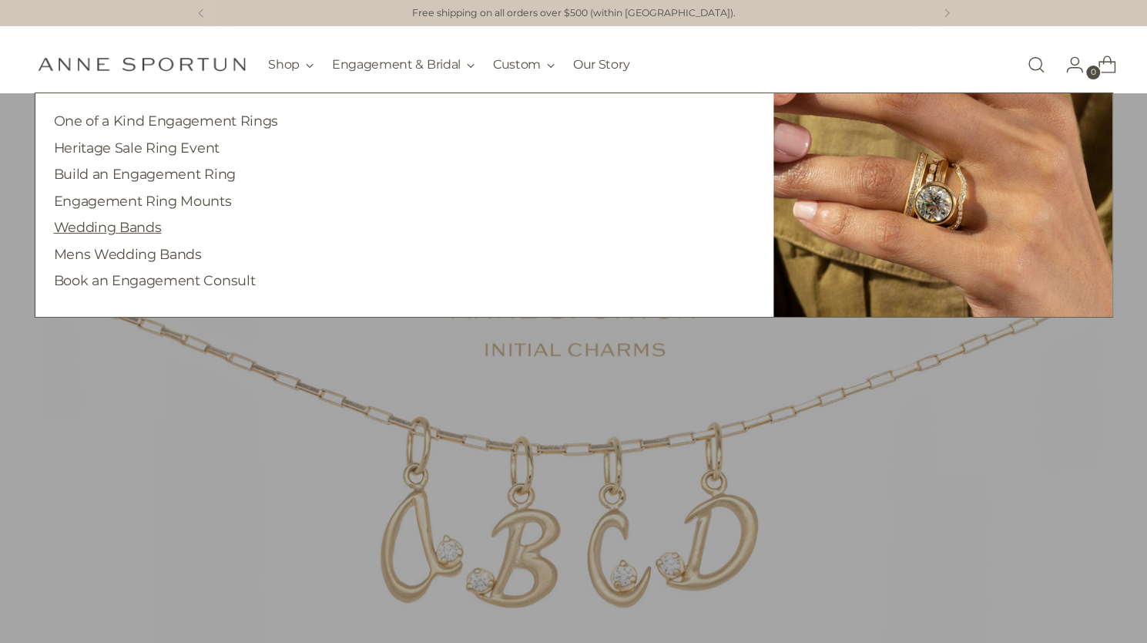
click at [142, 230] on link "Wedding Bands" at bounding box center [108, 227] width 108 height 16
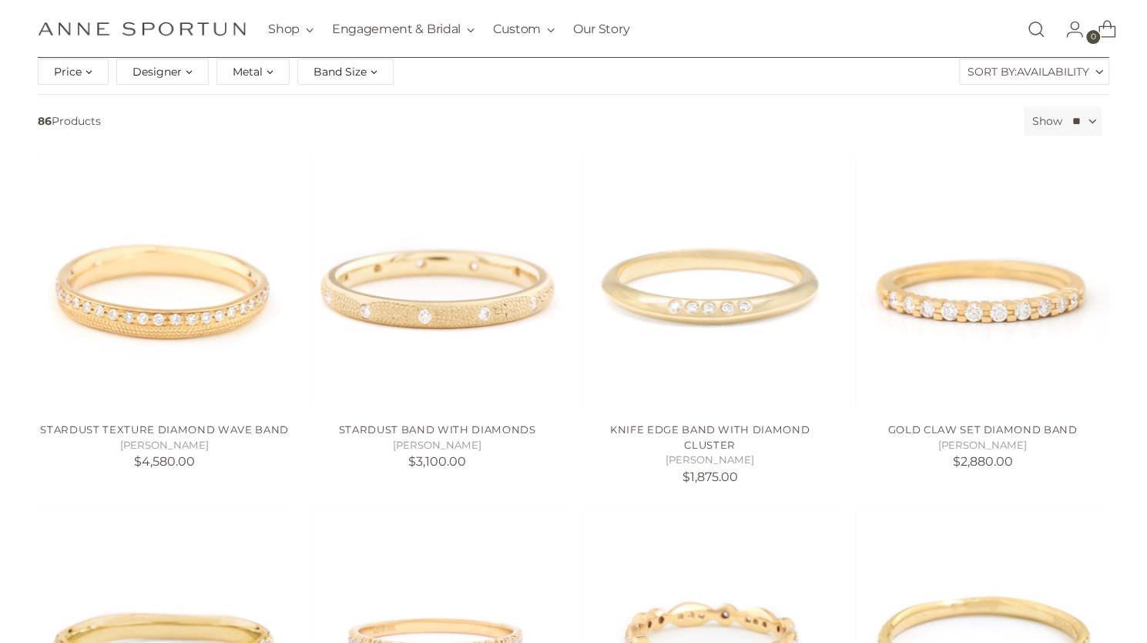
scroll to position [219, 0]
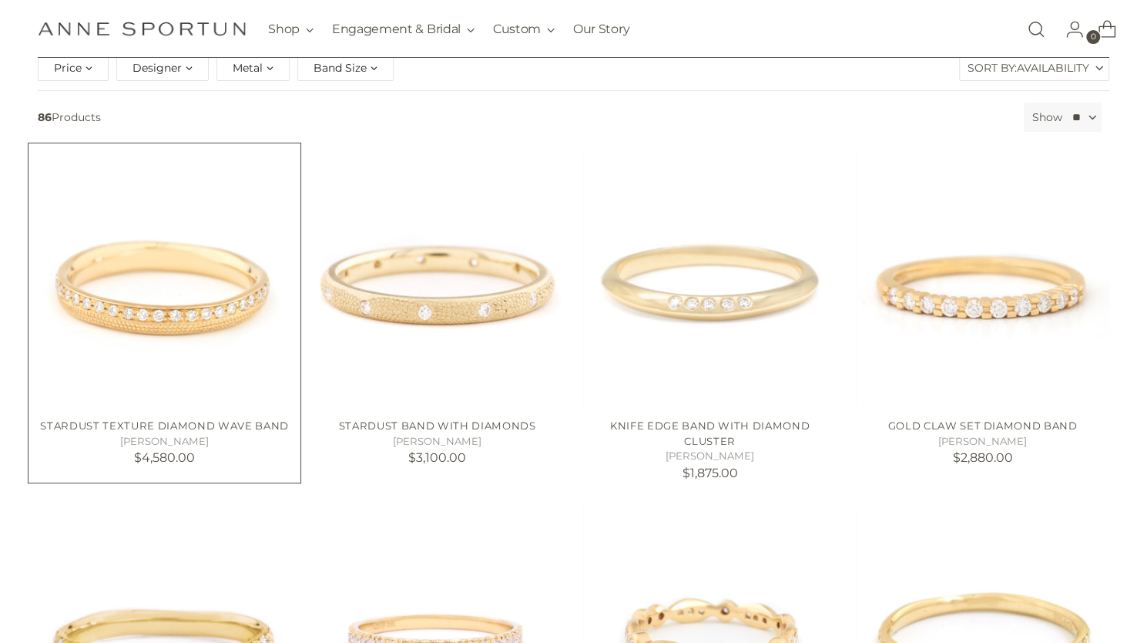
click at [0, 0] on img "Stardust Texture Diamond Wave Band" at bounding box center [0, 0] width 0 height 0
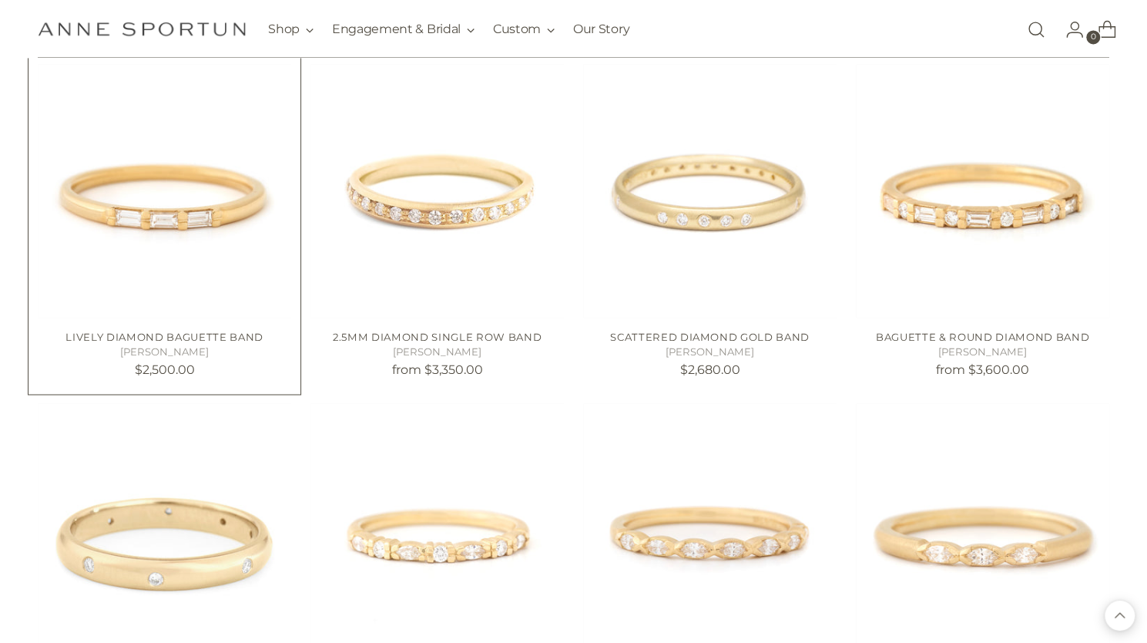
scroll to position [1399, 0]
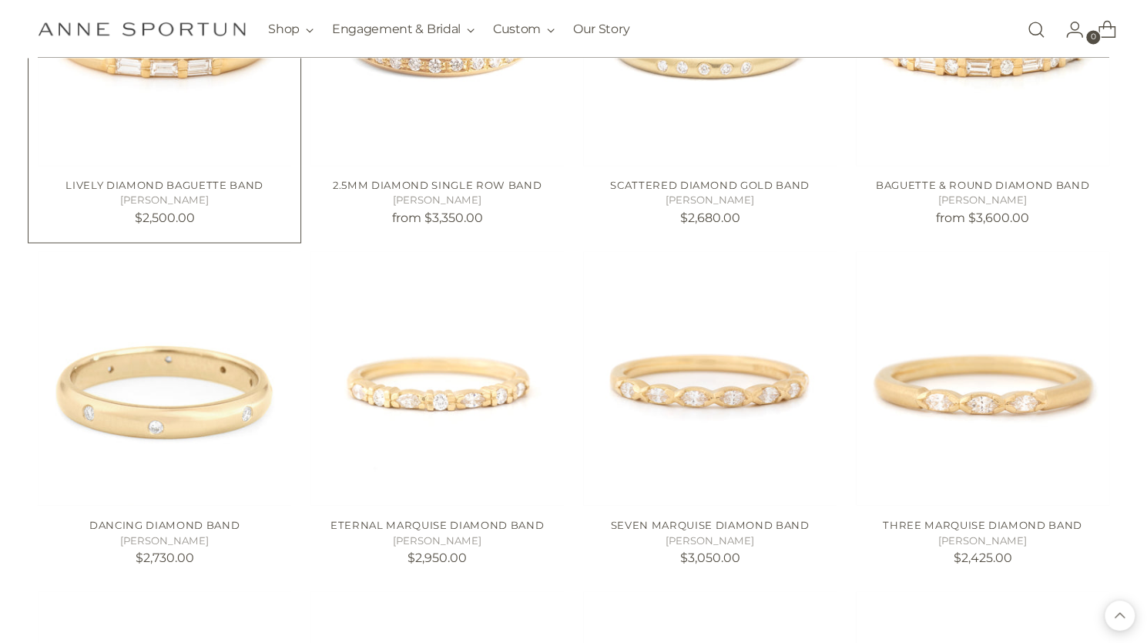
scroll to position [1521, 0]
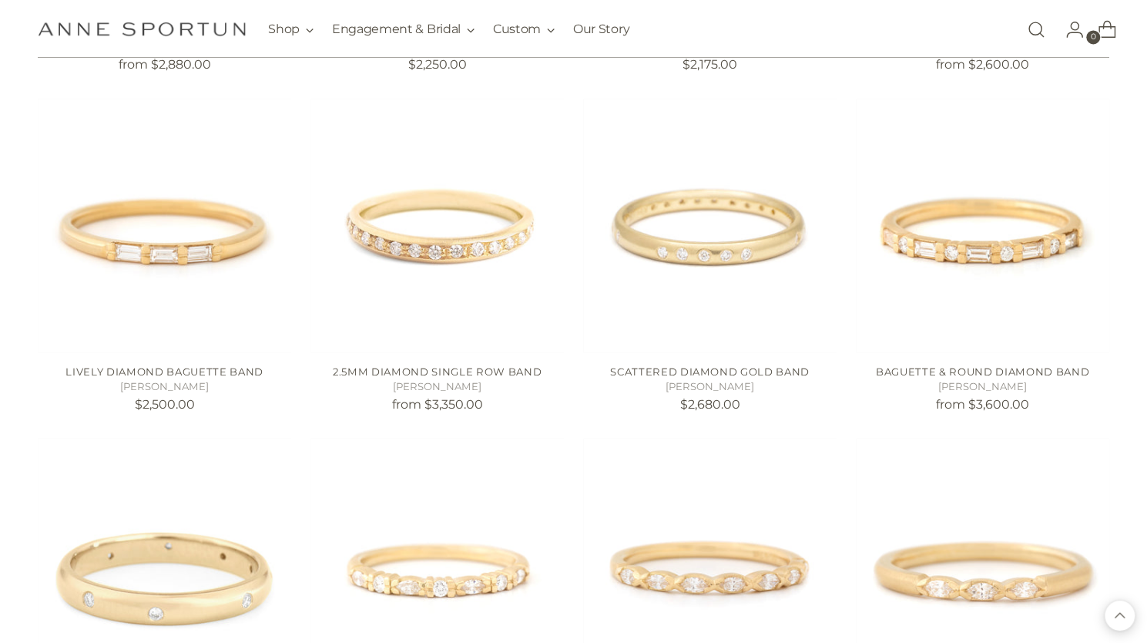
scroll to position [1264, 0]
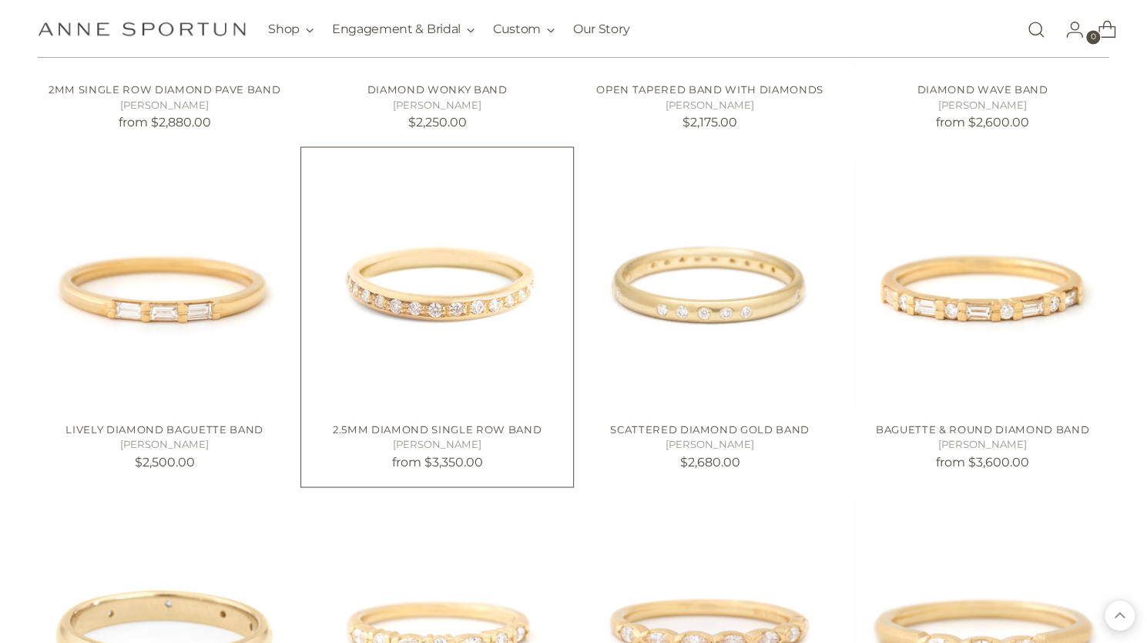
click at [416, 438] on h5 "[PERSON_NAME]" at bounding box center [437, 444] width 253 height 15
click at [0, 0] on img "2.5mm Diamond Single Row Band" at bounding box center [0, 0] width 0 height 0
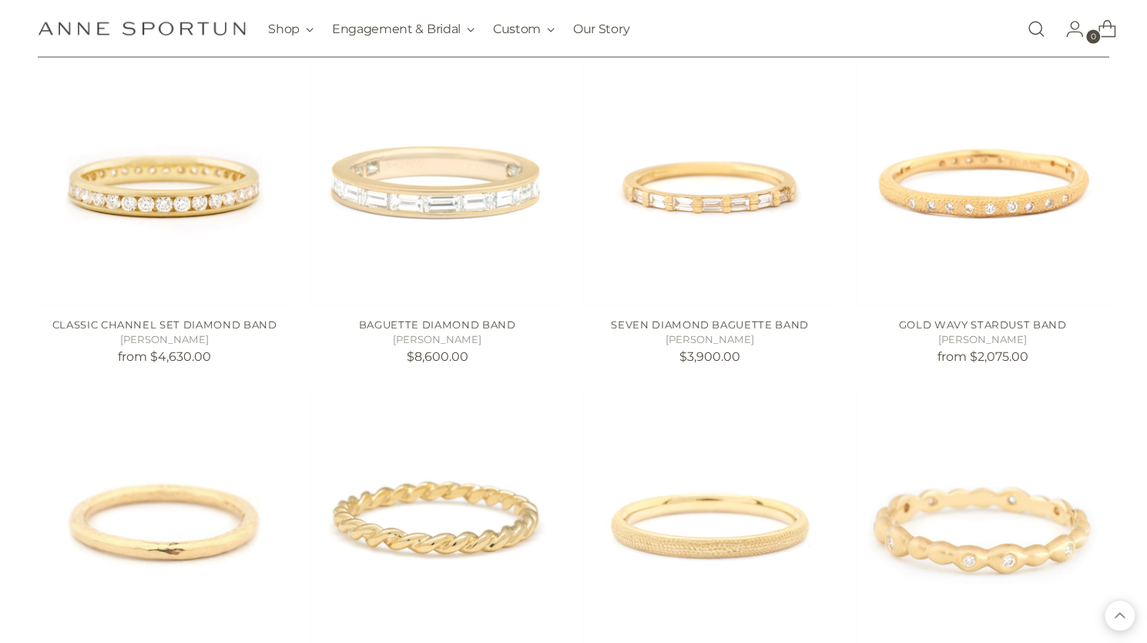
scroll to position [2064, 0]
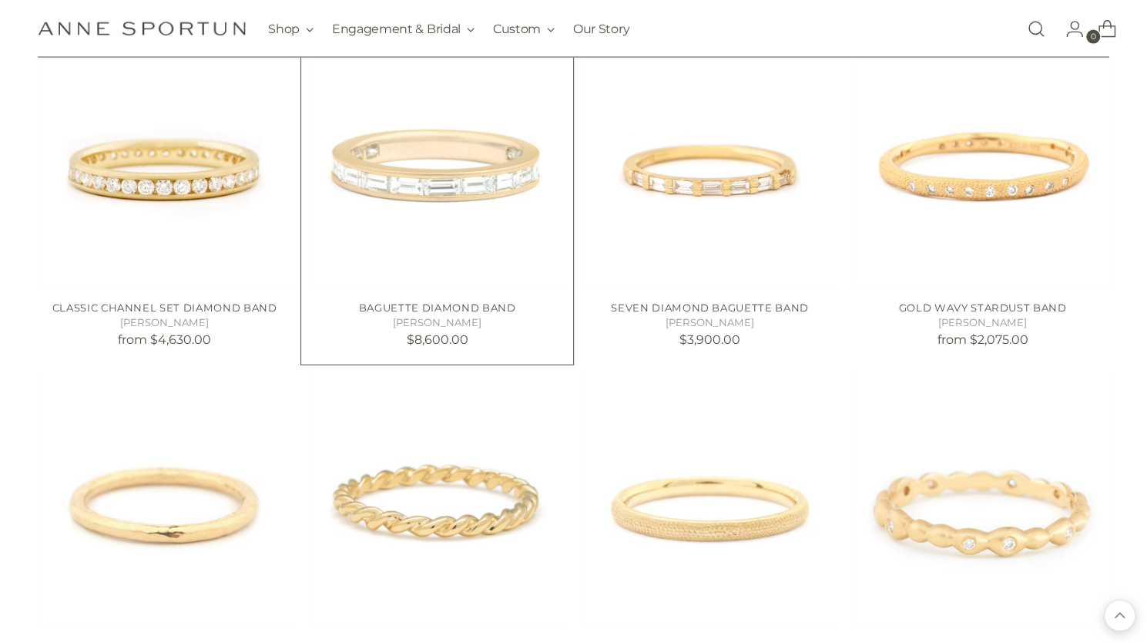
click at [0, 0] on img "Baguette Diamond Band" at bounding box center [0, 0] width 0 height 0
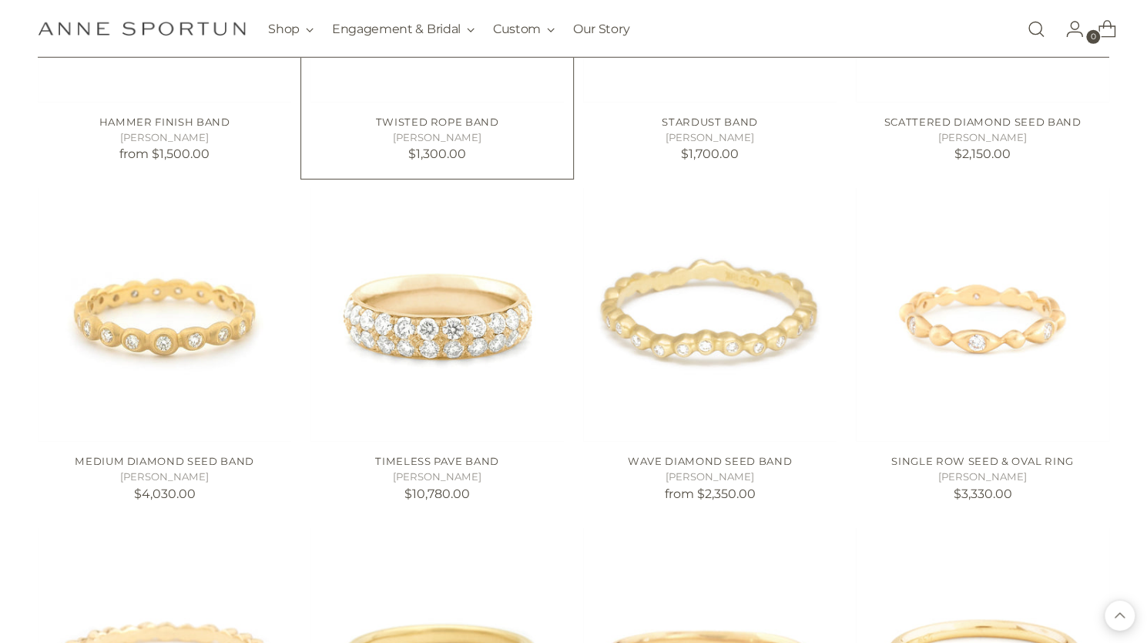
scroll to position [2618, 0]
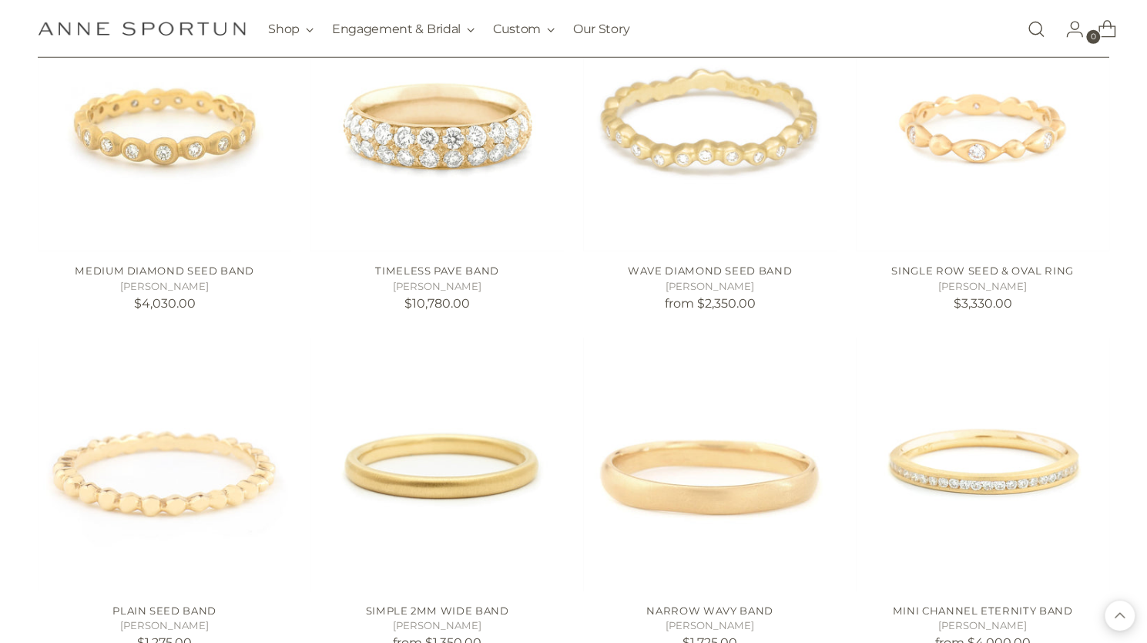
scroll to position [2832, 0]
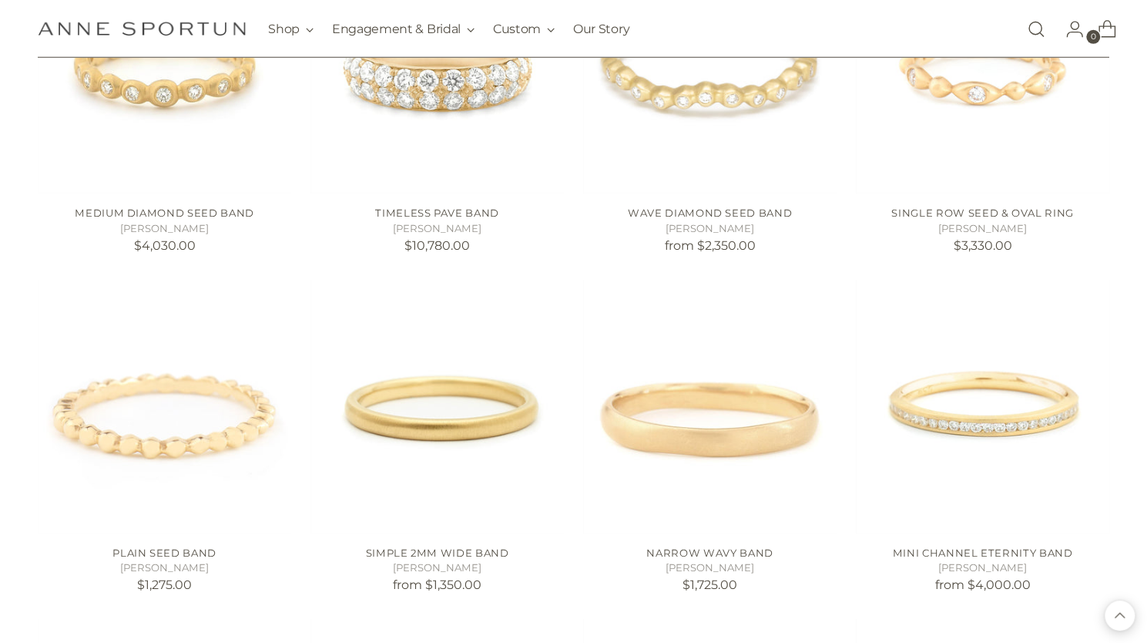
scroll to position [2731, 0]
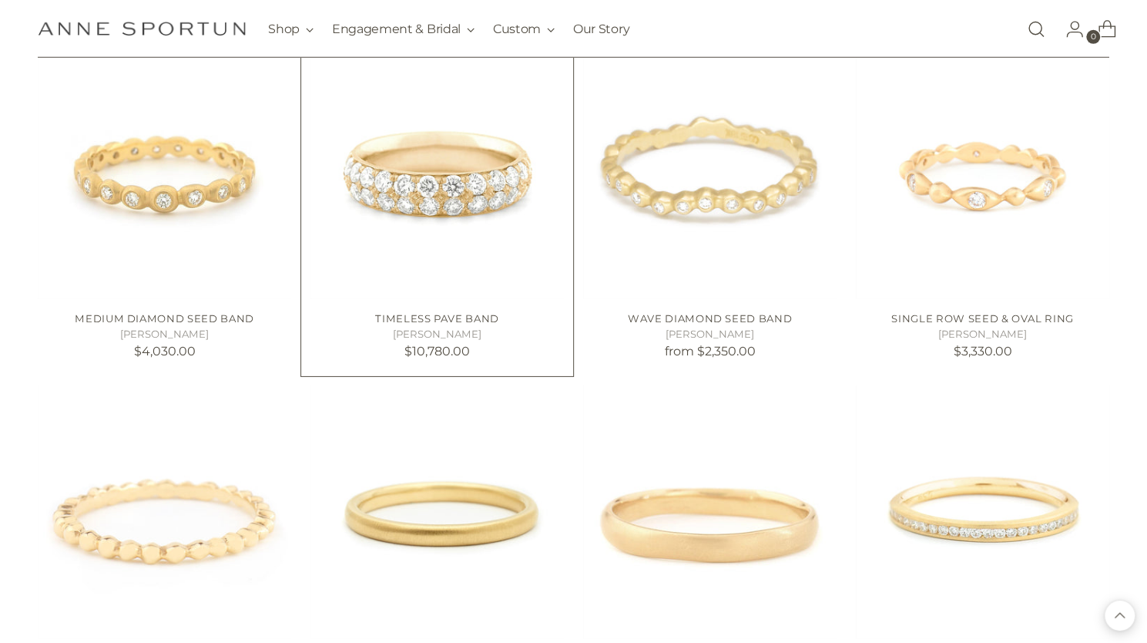
click at [0, 0] on img "Timeless Pave Band" at bounding box center [0, 0] width 0 height 0
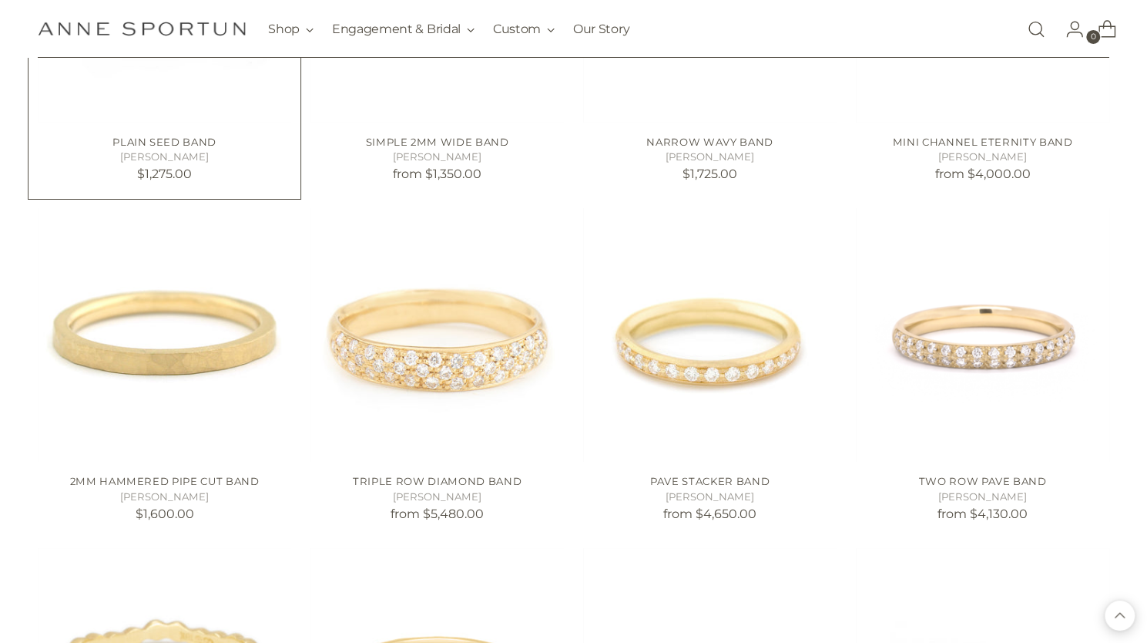
scroll to position [3295, 0]
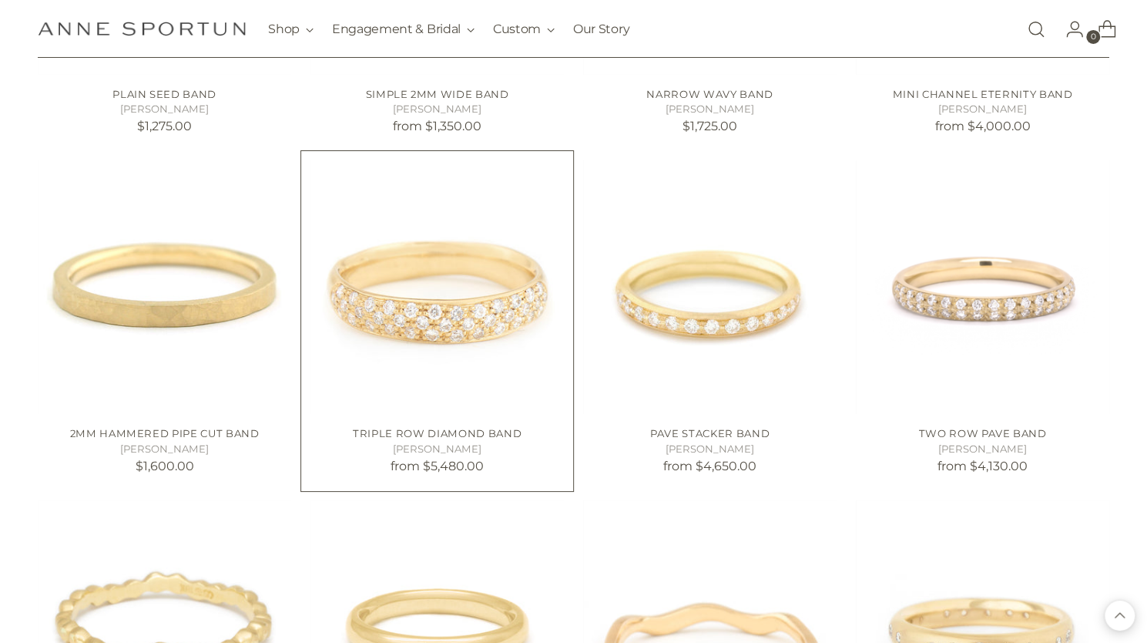
click at [0, 0] on img "Triple Row Diamond Band" at bounding box center [0, 0] width 0 height 0
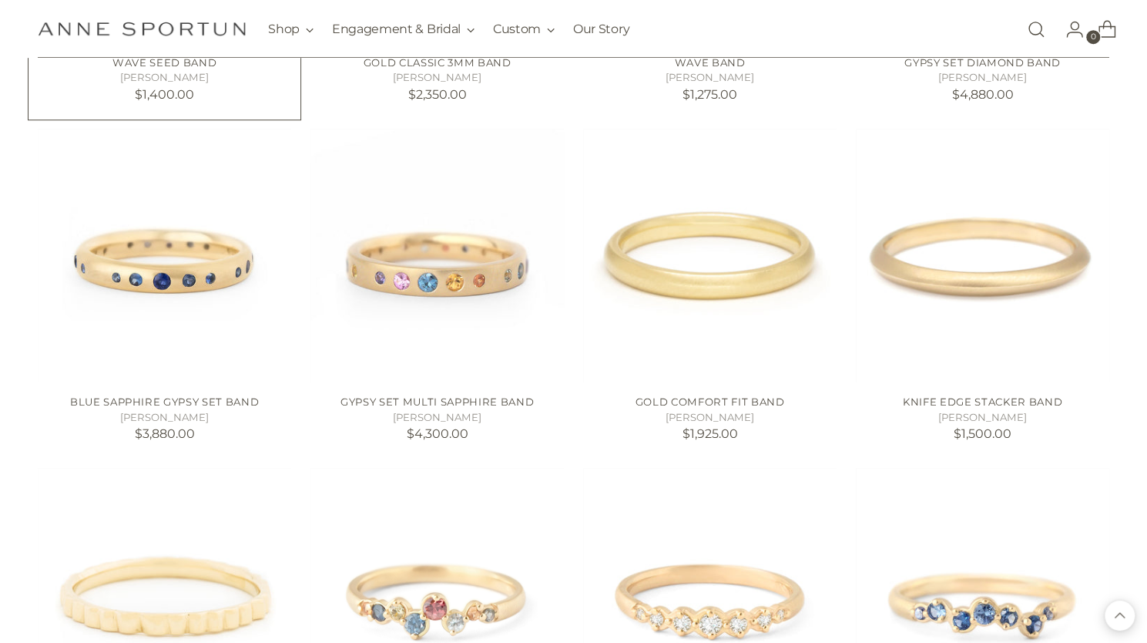
scroll to position [4011, 0]
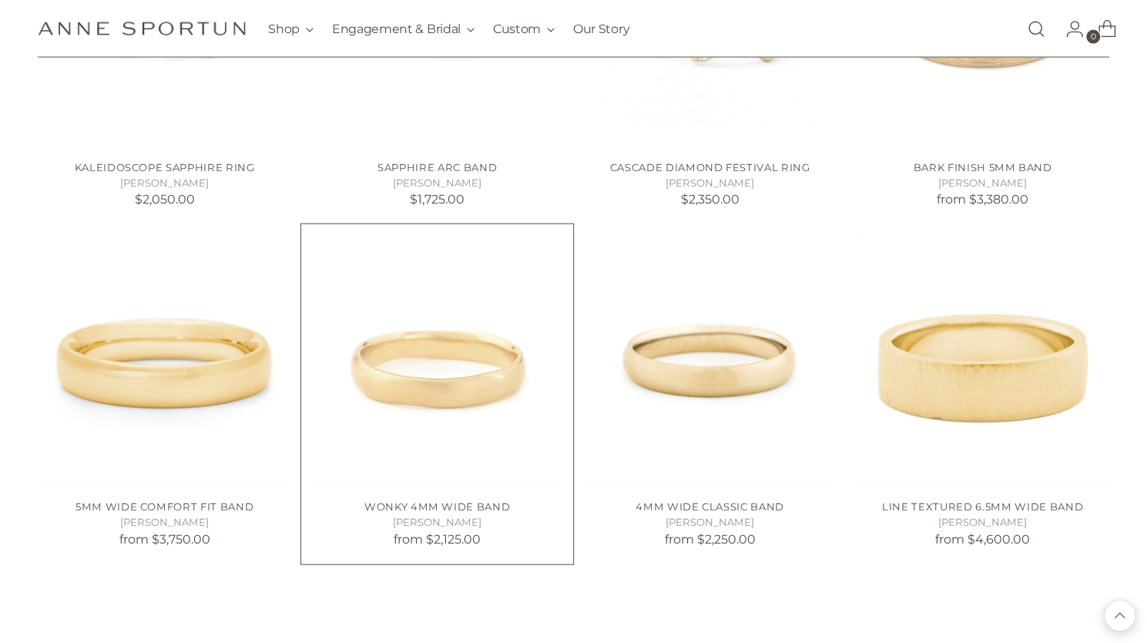
scroll to position [5303, 0]
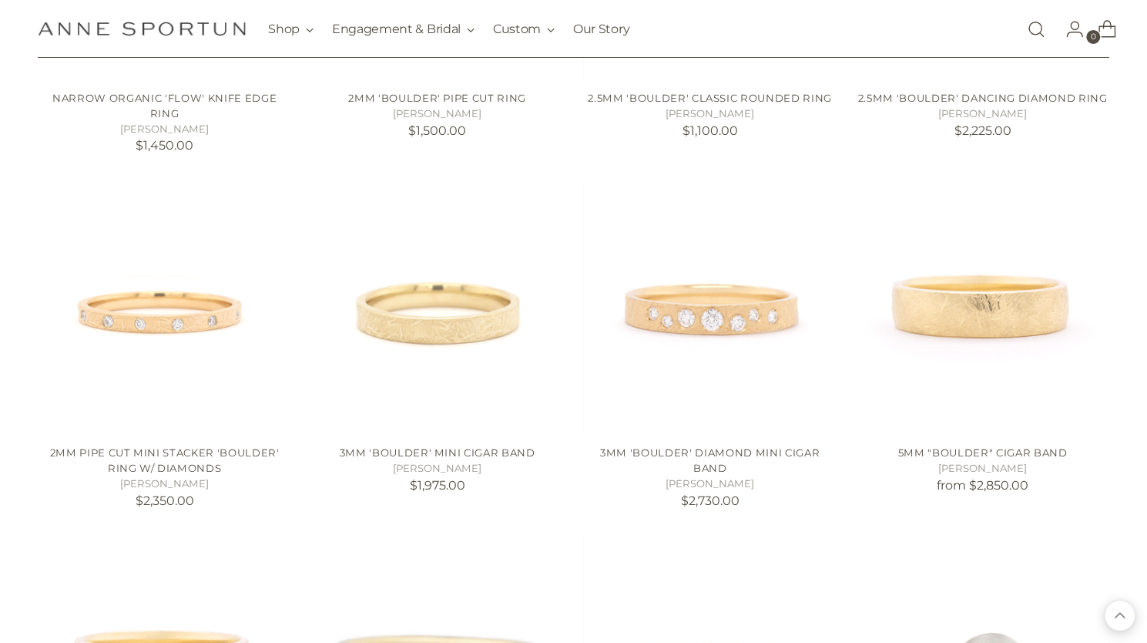
scroll to position [6716, 0]
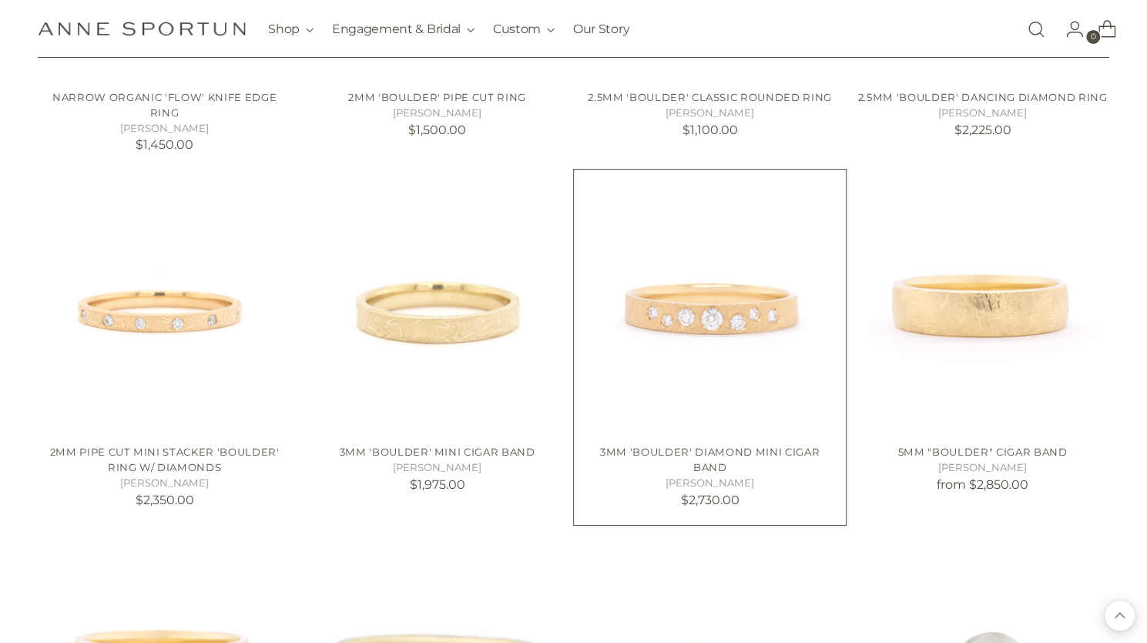
click at [0, 0] on img "3mm 'Boulder' Diamond Mini Cigar Band" at bounding box center [0, 0] width 0 height 0
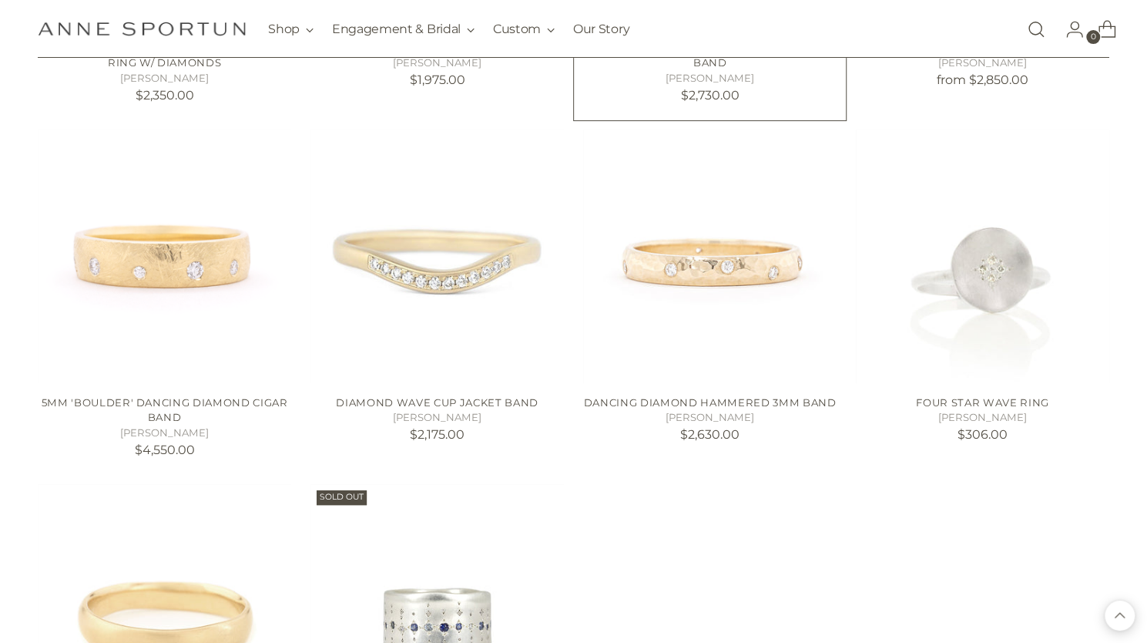
scroll to position [7066, 0]
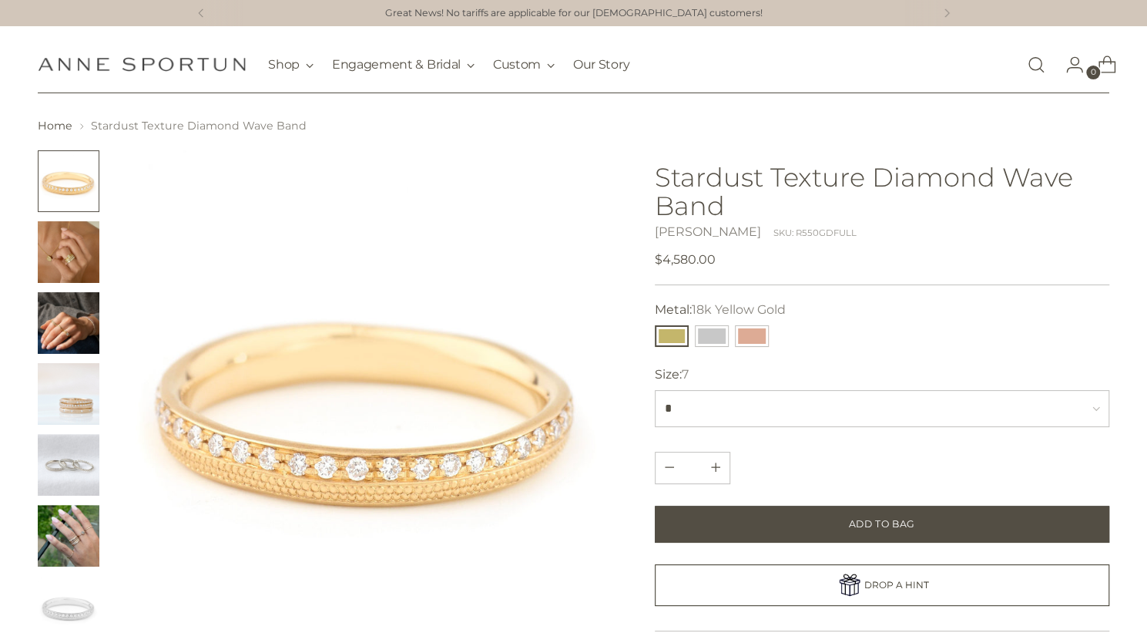
click at [76, 260] on img "Change image to image 2" at bounding box center [69, 252] width 62 height 62
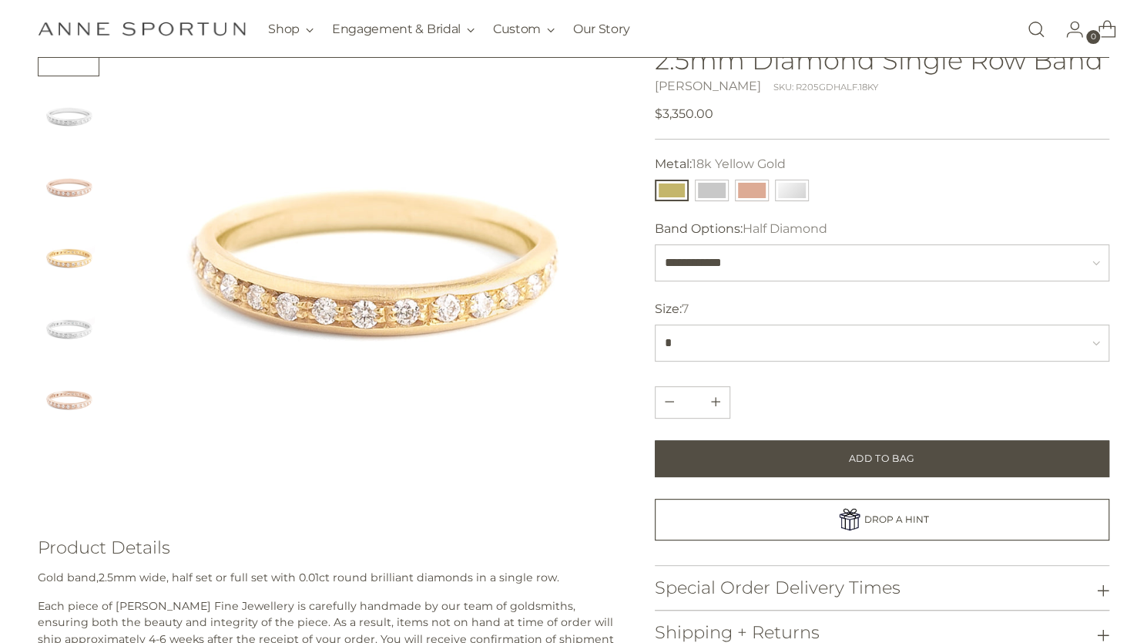
scroll to position [117, 0]
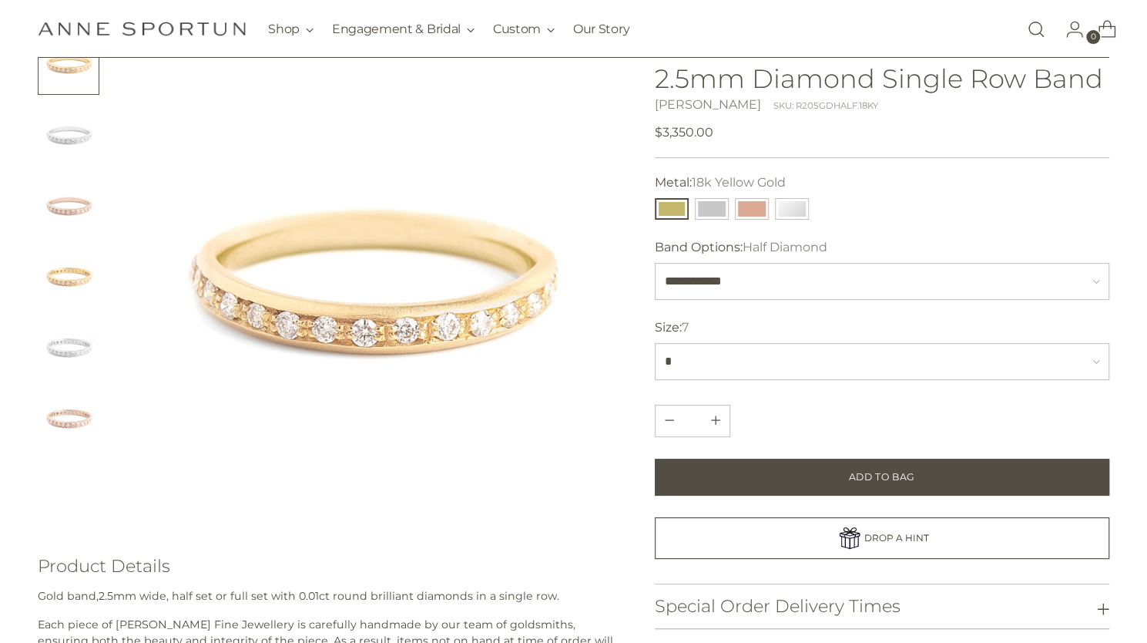
click at [72, 421] on img "Change image to image 6" at bounding box center [69, 419] width 62 height 62
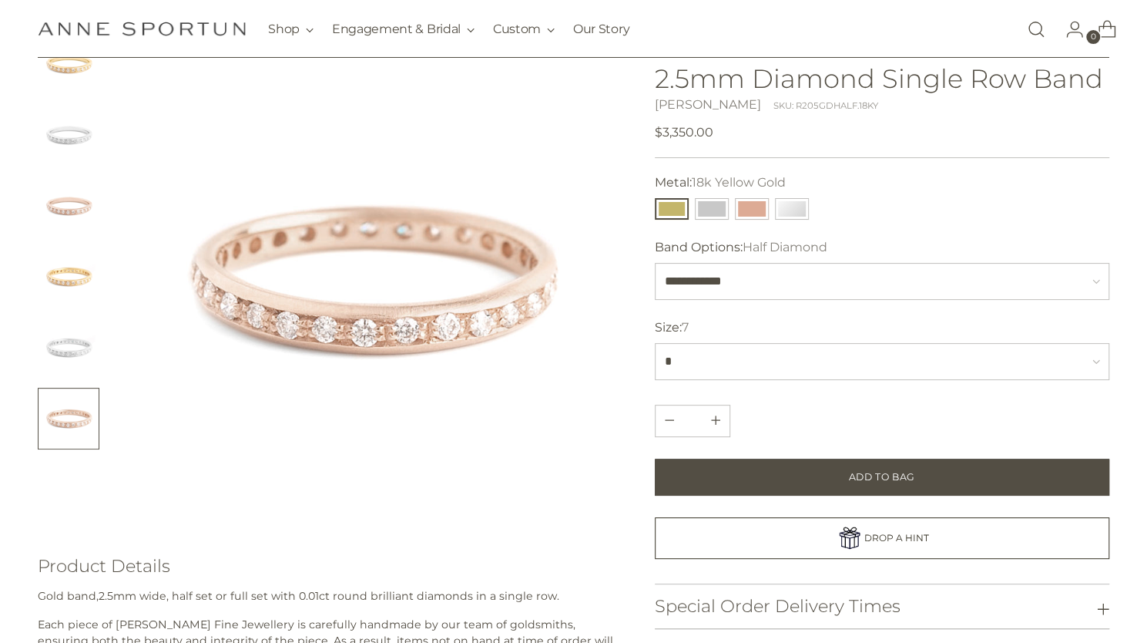
click at [59, 351] on img "Change image to image 5" at bounding box center [69, 348] width 62 height 62
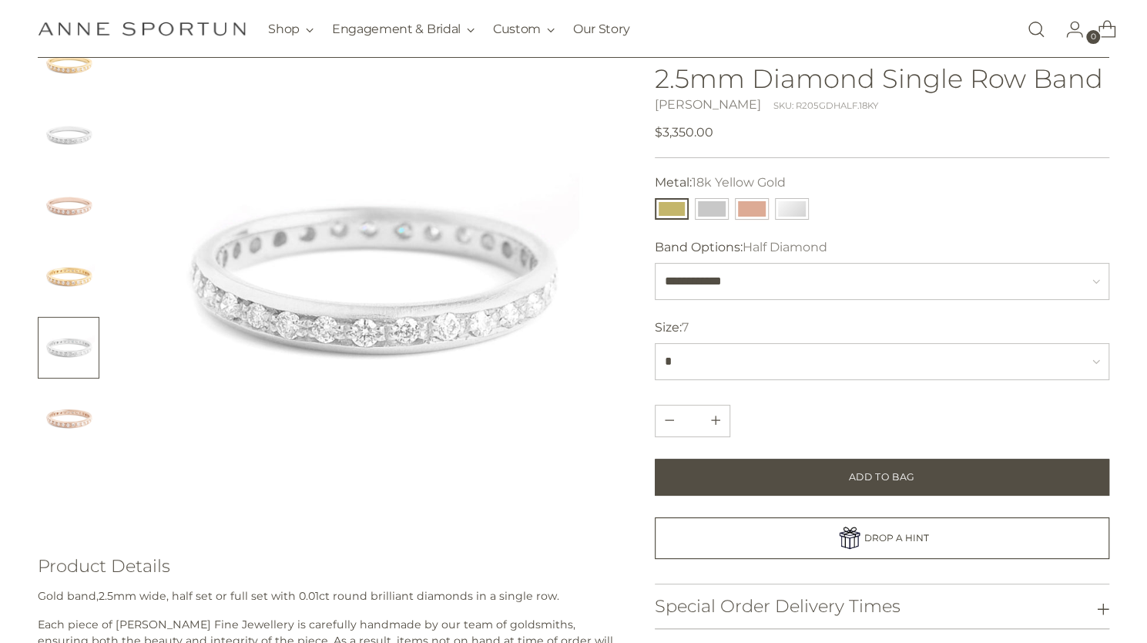
click at [69, 280] on img "Change image to image 4" at bounding box center [69, 277] width 62 height 62
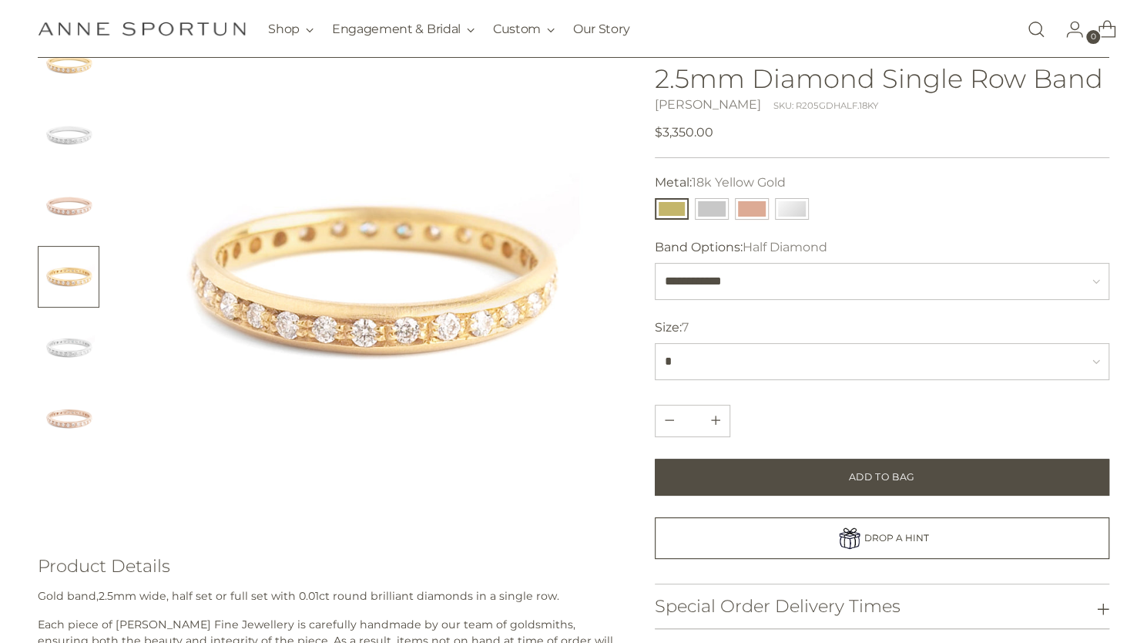
click at [62, 67] on img "Change image to image 1" at bounding box center [69, 64] width 62 height 62
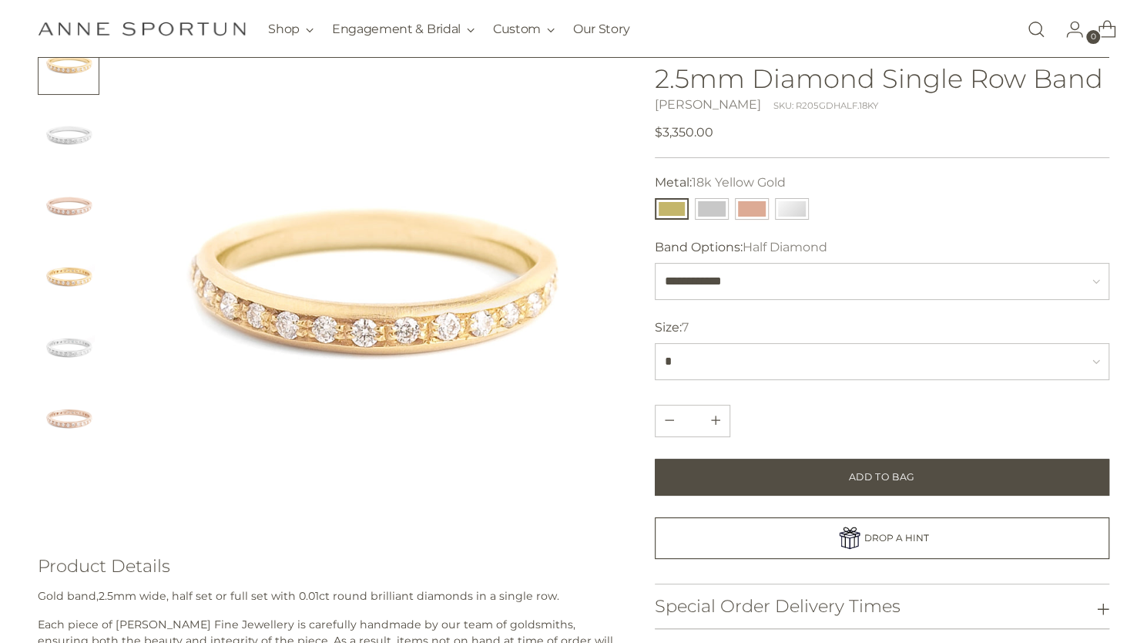
click at [70, 271] on img "Change image to image 4" at bounding box center [69, 277] width 62 height 62
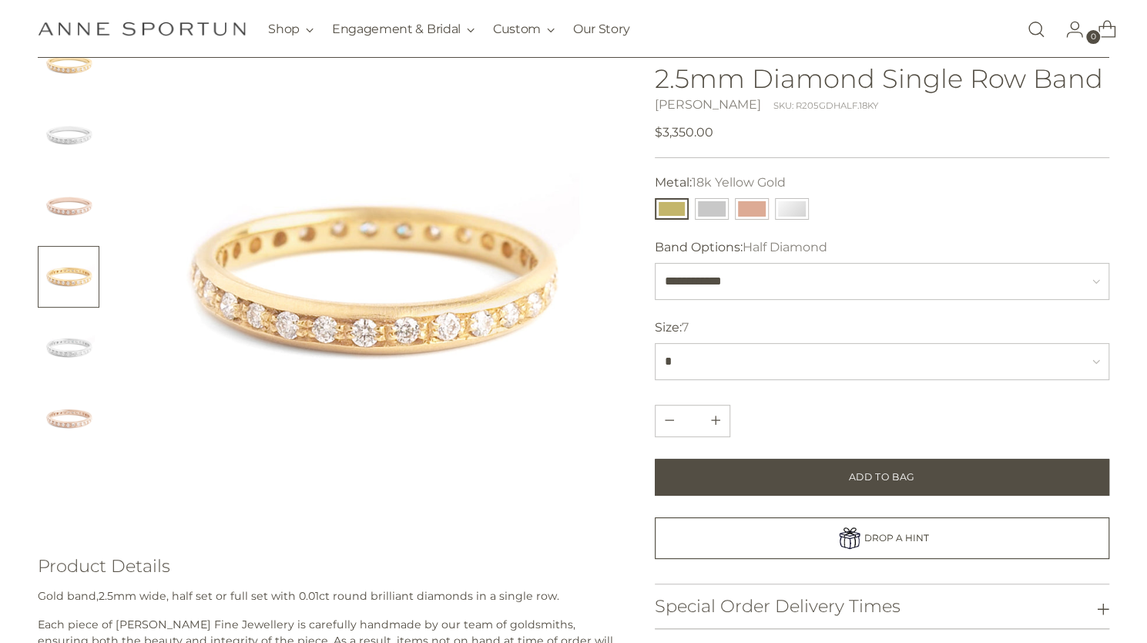
click at [60, 73] on img "Change image to image 1" at bounding box center [69, 64] width 62 height 62
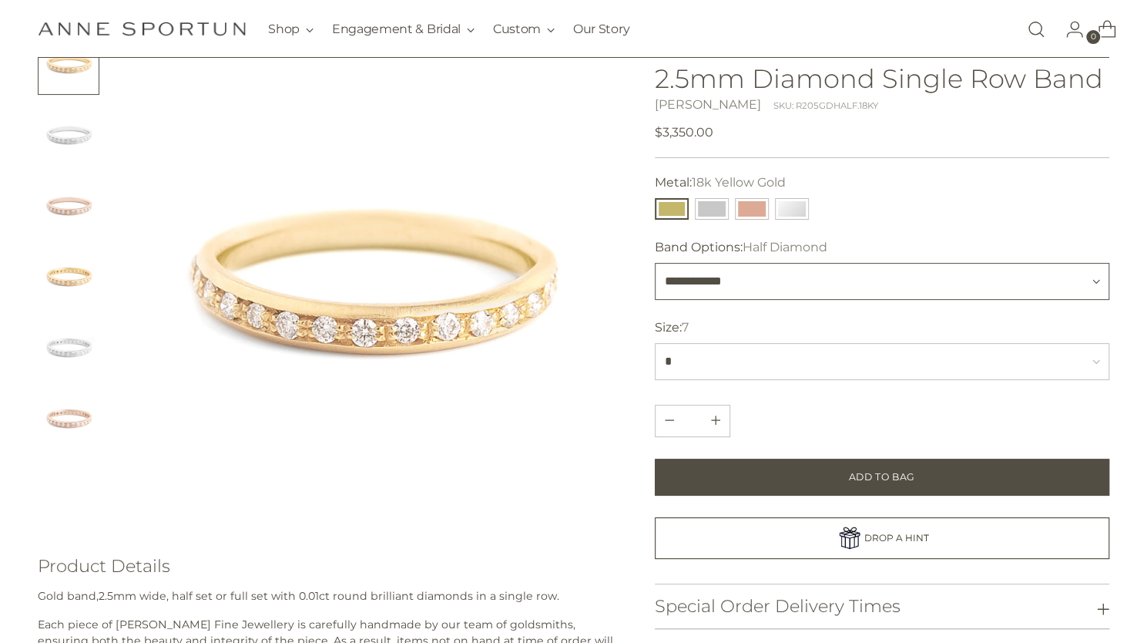
click at [668, 273] on select "**********" at bounding box center [882, 281] width 455 height 37
select select "**********"
click at [655, 263] on select "**********" at bounding box center [882, 281] width 455 height 37
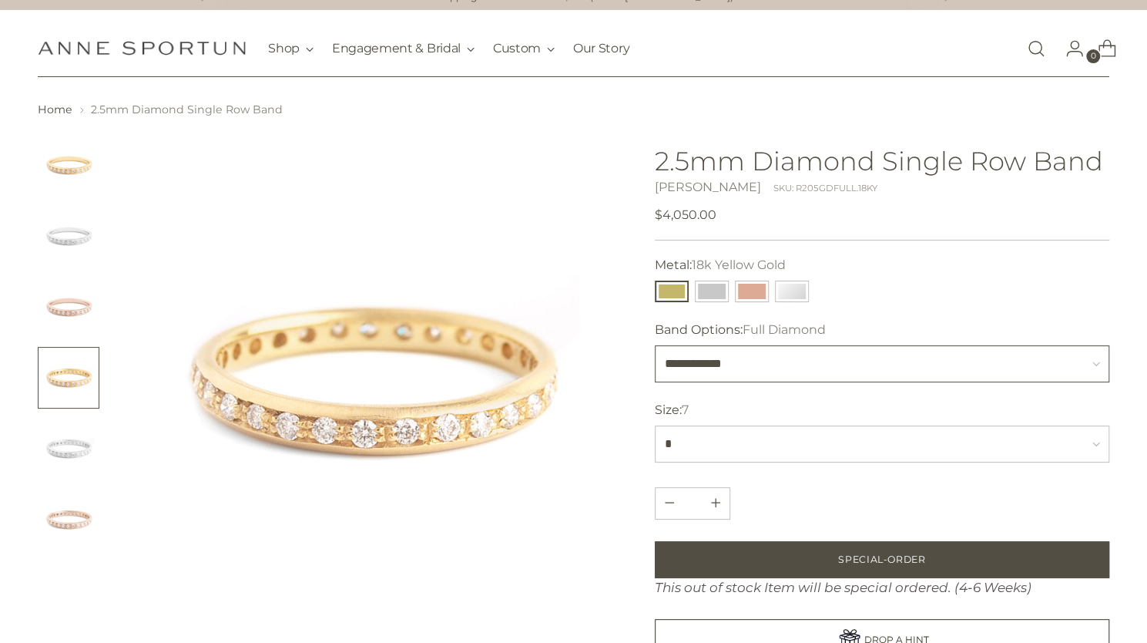
scroll to position [15, 0]
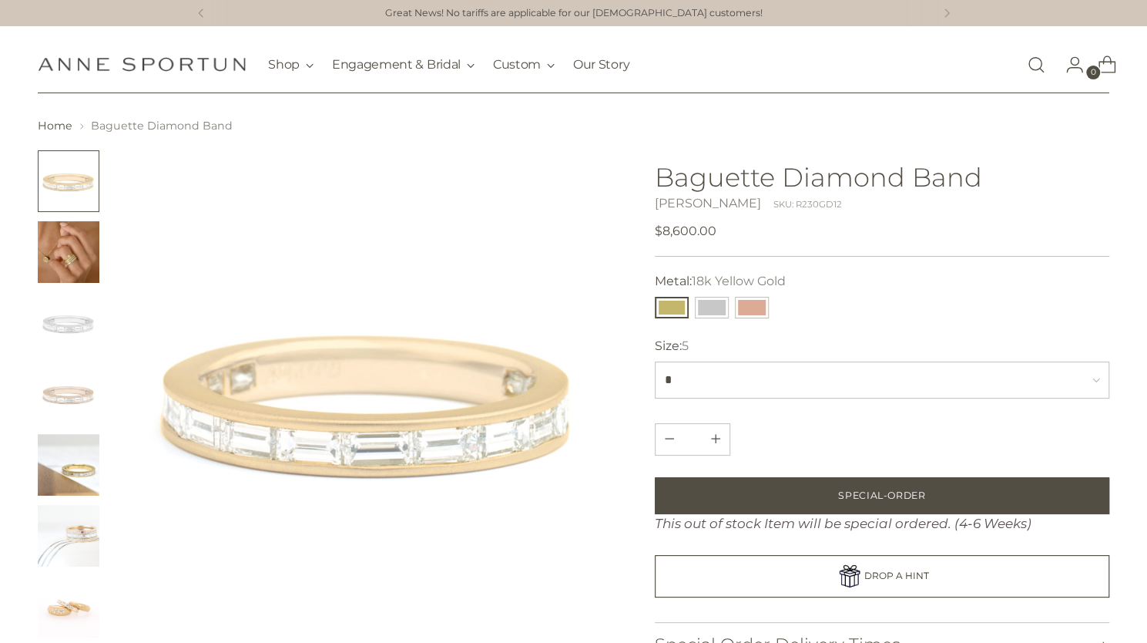
click at [94, 256] on img "Change image to image 2" at bounding box center [69, 252] width 62 height 62
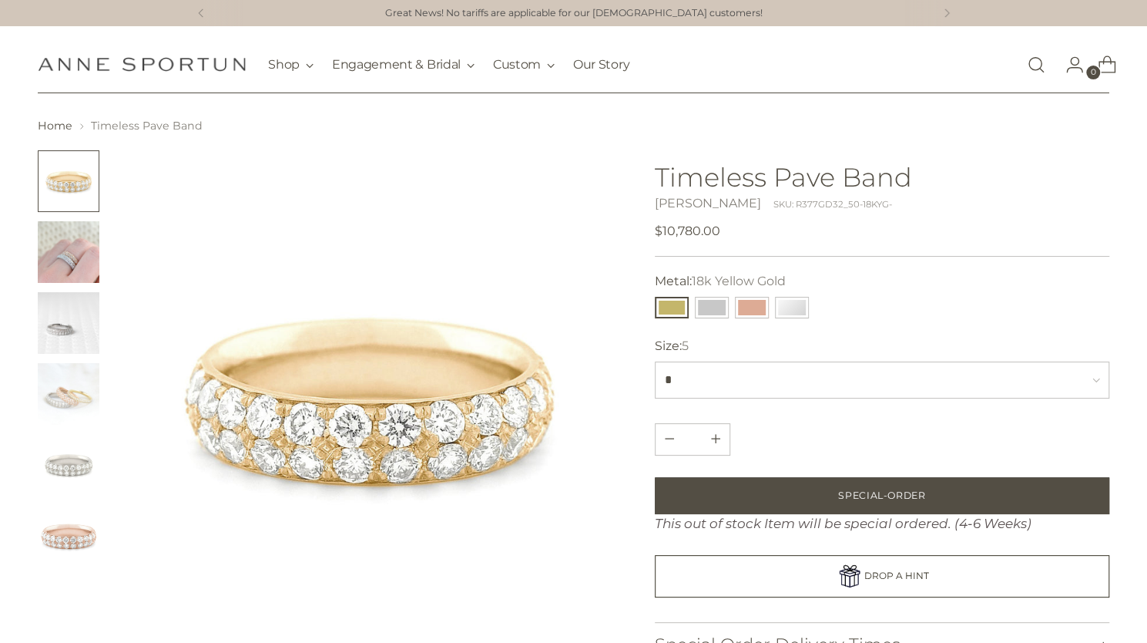
click at [74, 253] on img "Change image to image 2" at bounding box center [69, 252] width 62 height 62
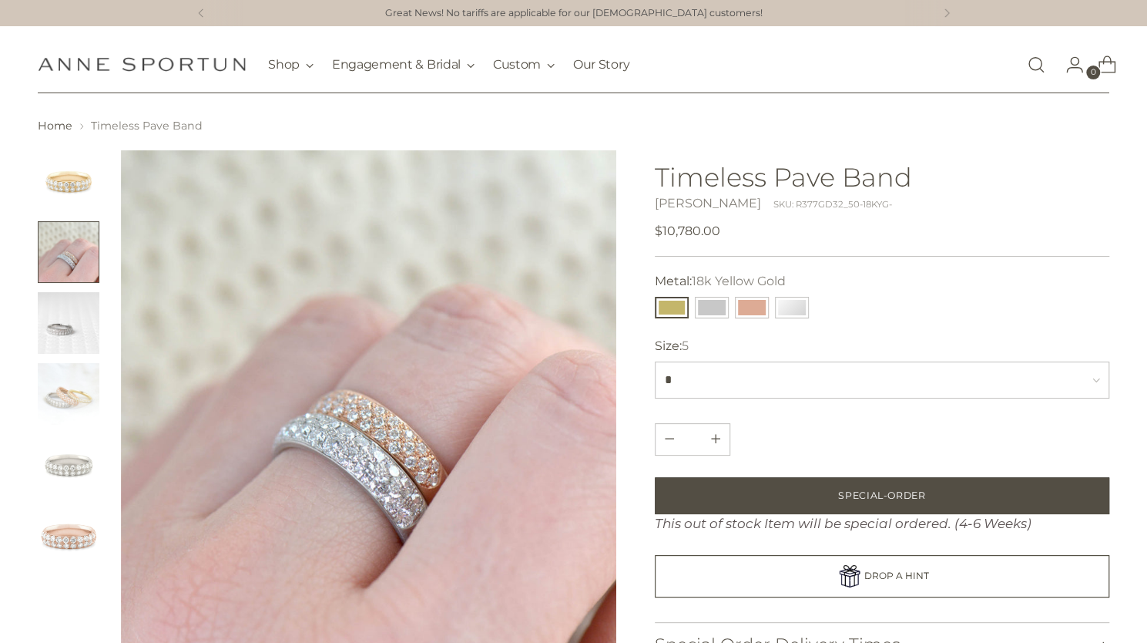
click at [74, 463] on img "Change image to image 5" at bounding box center [69, 465] width 62 height 62
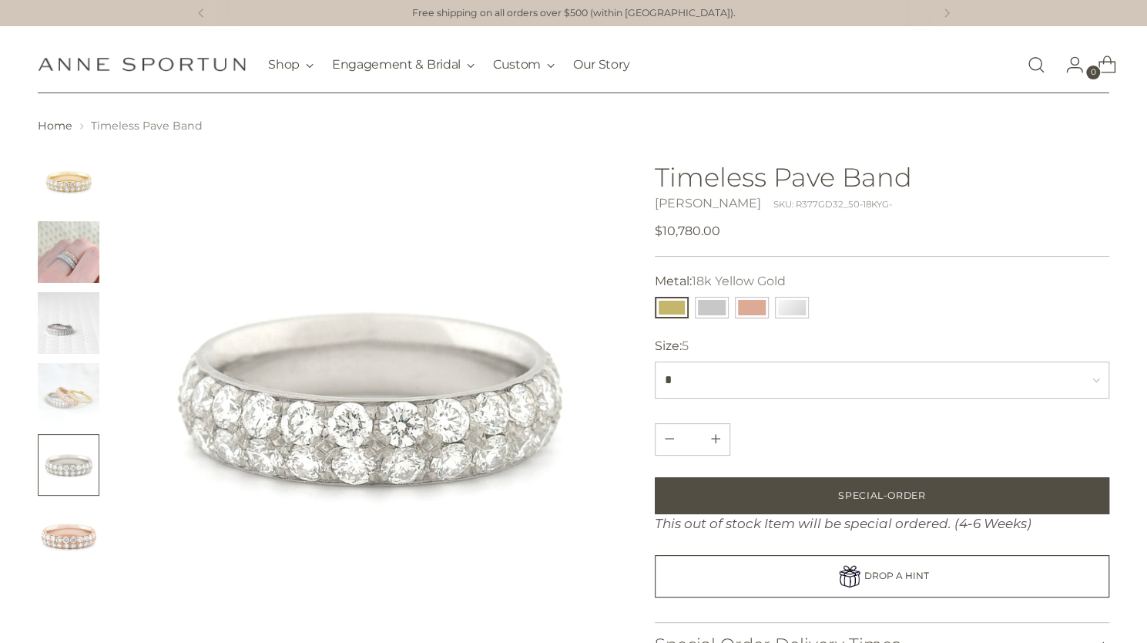
click at [59, 180] on img "Change image to image 1" at bounding box center [69, 181] width 62 height 62
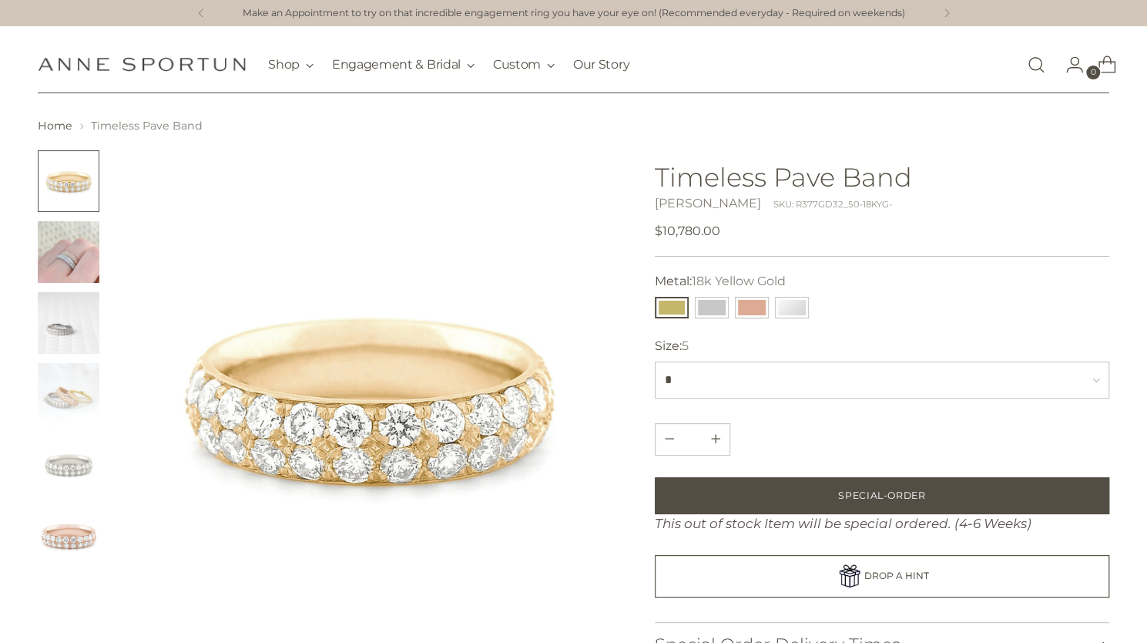
click at [66, 254] on img "Change image to image 2" at bounding box center [69, 252] width 62 height 62
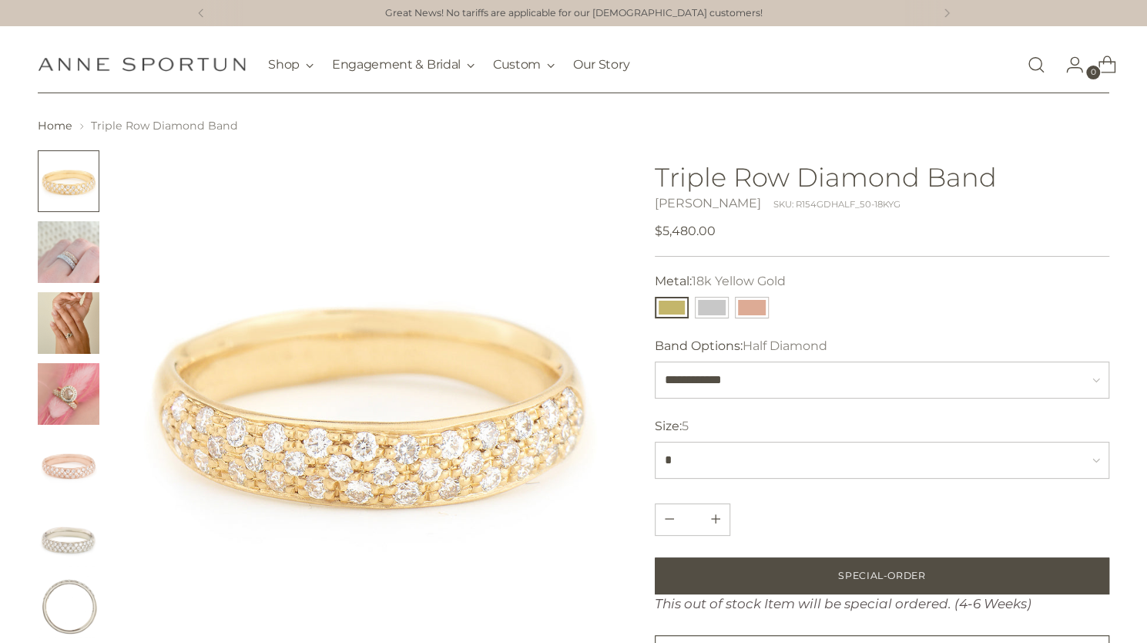
click at [82, 262] on img "Change image to image 2" at bounding box center [69, 252] width 62 height 62
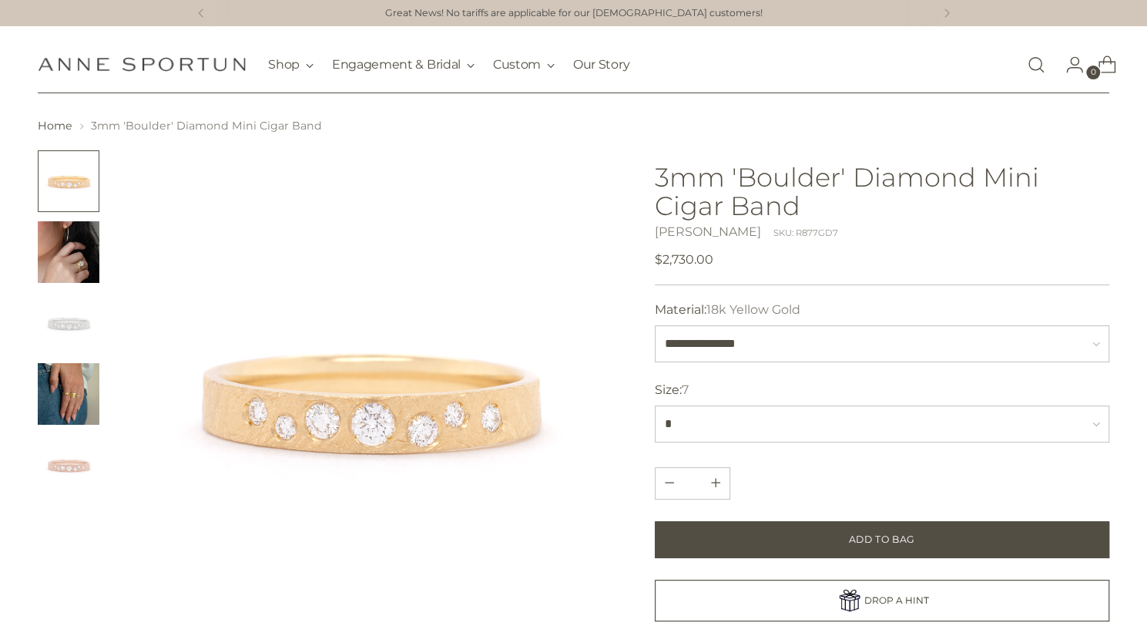
click at [72, 254] on img "Change image to image 2" at bounding box center [69, 252] width 62 height 62
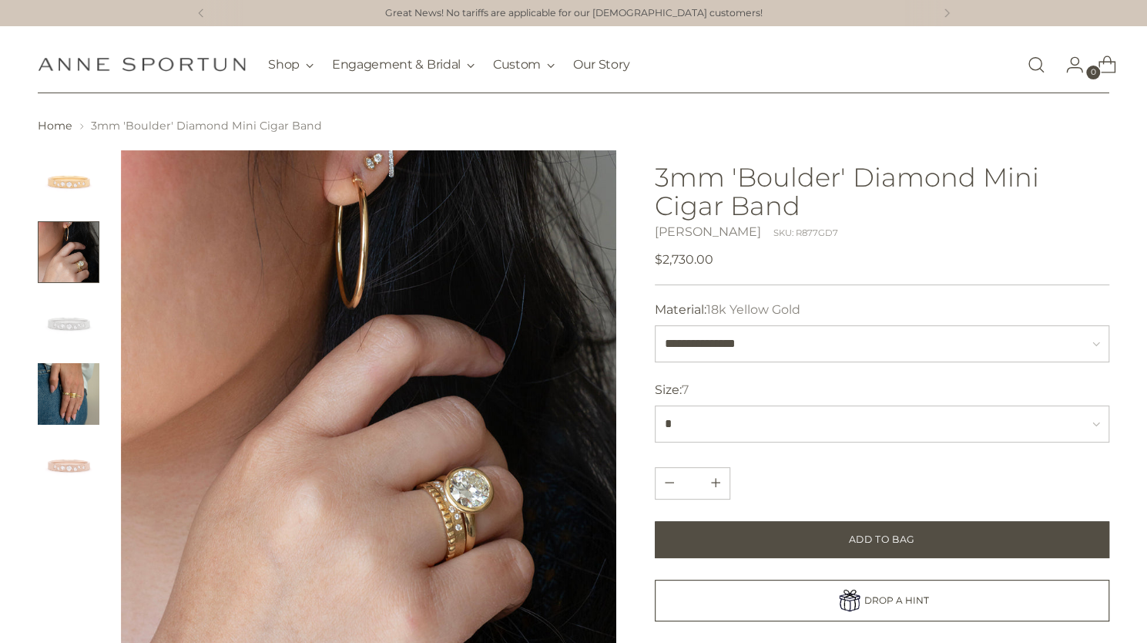
click at [68, 183] on img "Change image to image 1" at bounding box center [69, 181] width 62 height 62
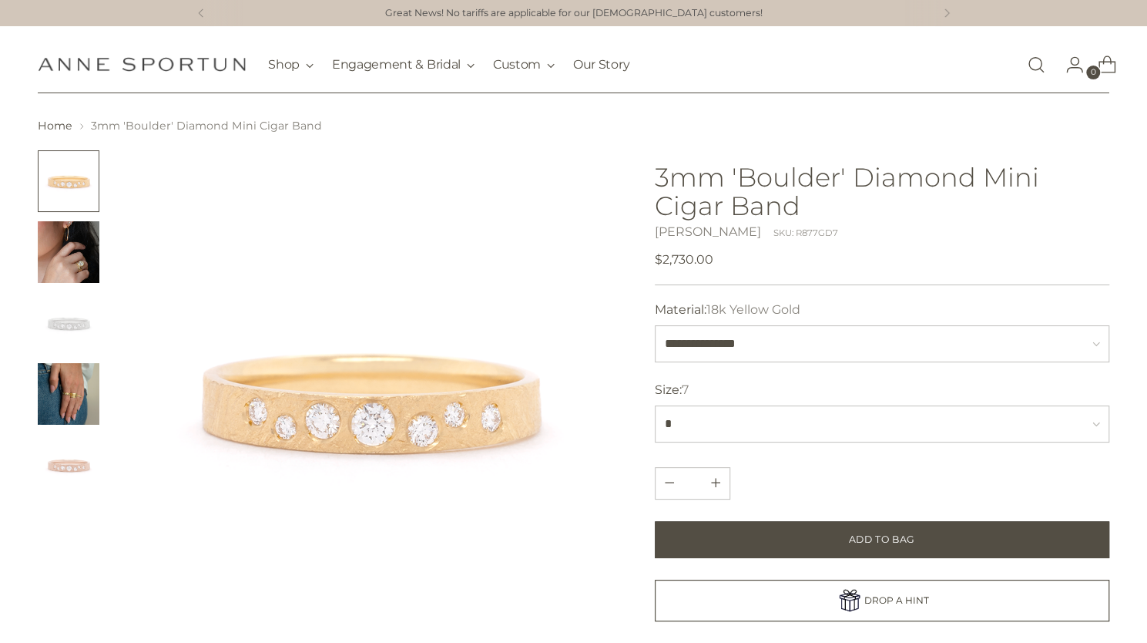
click at [82, 396] on img "Change image to image 4" at bounding box center [69, 394] width 62 height 62
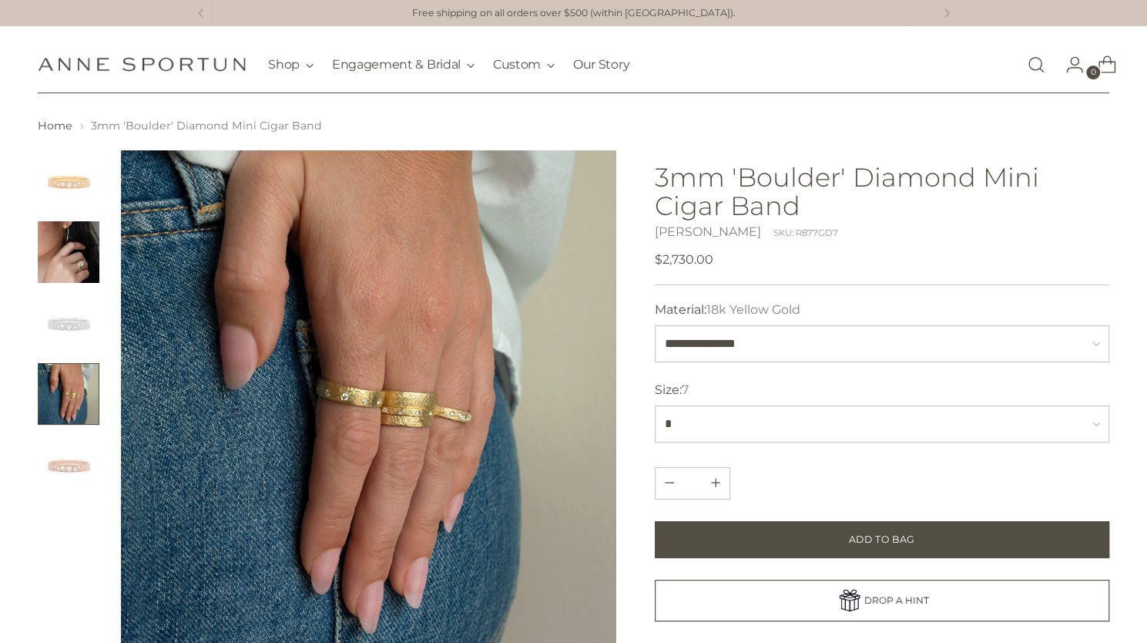
click at [85, 186] on img "Change image to image 1" at bounding box center [69, 181] width 62 height 62
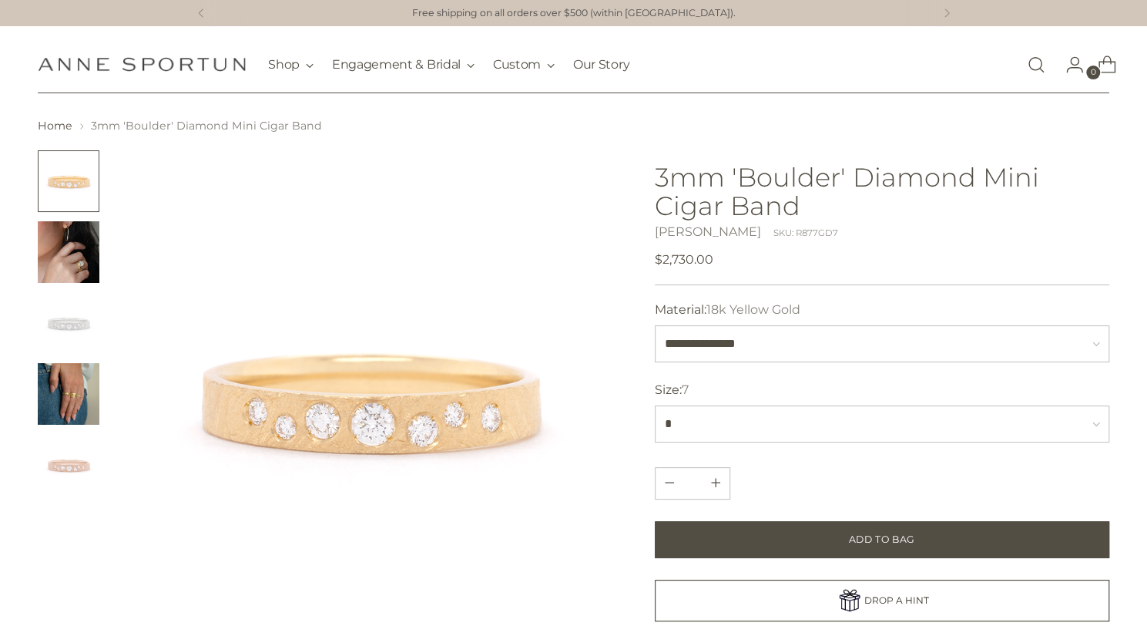
click at [72, 323] on img "Change image to image 3" at bounding box center [69, 323] width 62 height 62
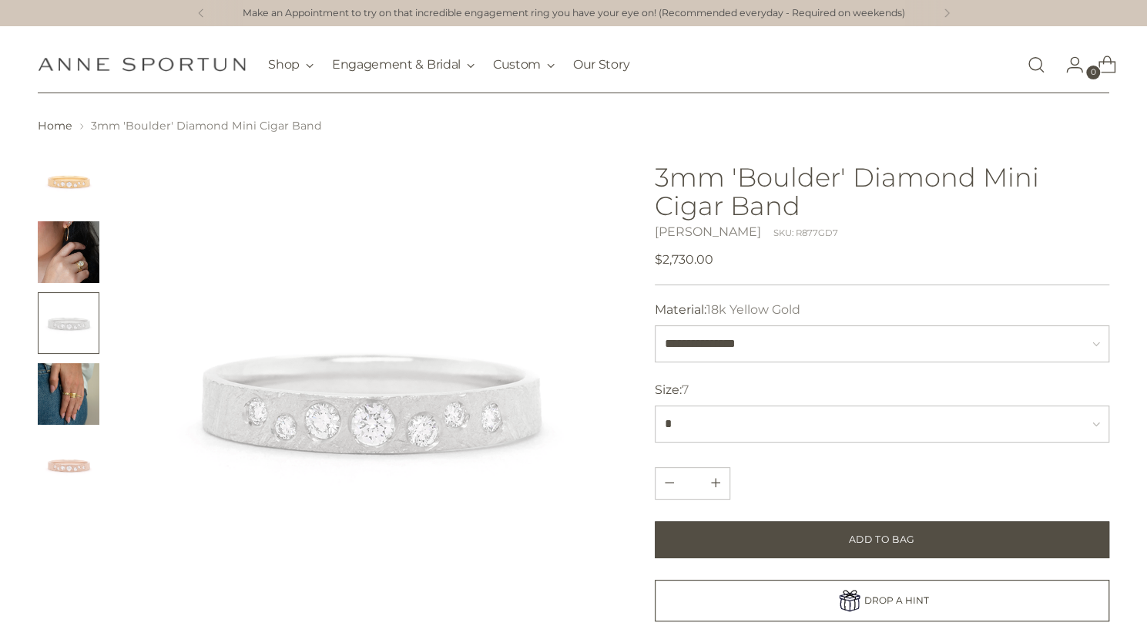
click at [68, 377] on img "Change image to image 4" at bounding box center [69, 394] width 62 height 62
